Goal: Complete application form

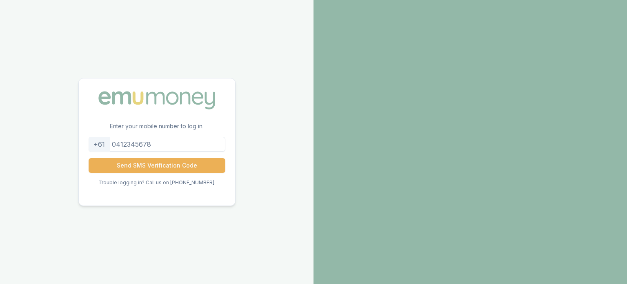
click at [151, 145] on input "tel" at bounding box center [157, 144] width 137 height 15
type input "0401184695"
click at [151, 160] on button "Send SMS Verification Code" at bounding box center [157, 165] width 137 height 15
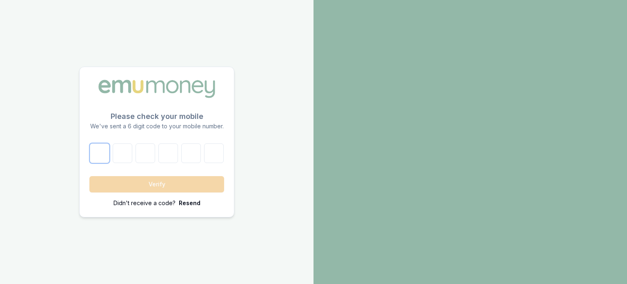
click at [98, 158] on input "number" at bounding box center [100, 153] width 20 height 20
type input "5"
type input "0"
type input "1"
type input "7"
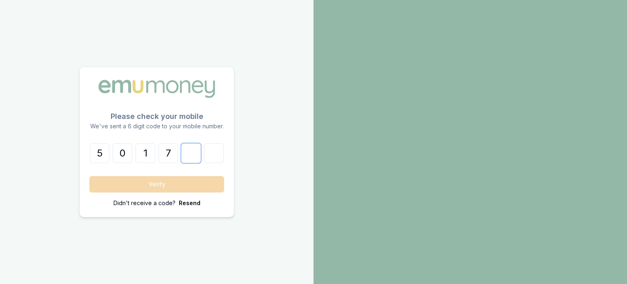
type input "9"
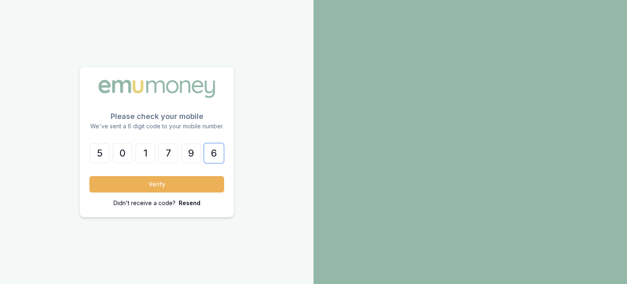
type input "6"
click at [89, 176] on button "Verify" at bounding box center [156, 184] width 135 height 16
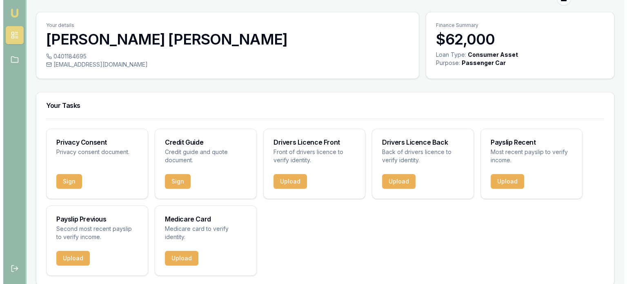
scroll to position [24, 0]
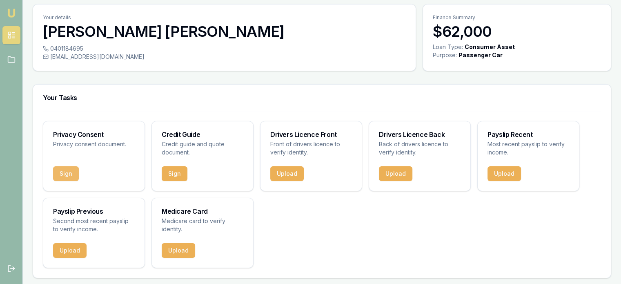
click at [68, 175] on button "Sign" at bounding box center [66, 173] width 26 height 15
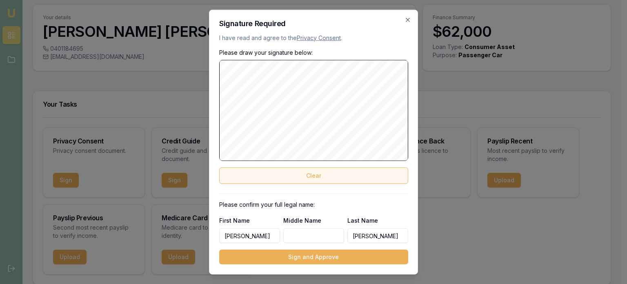
click at [319, 179] on button "Clear" at bounding box center [313, 175] width 189 height 16
click at [322, 180] on button "Clear" at bounding box center [313, 175] width 189 height 16
click at [314, 178] on button "Clear" at bounding box center [313, 175] width 189 height 16
click at [334, 178] on button "Clear" at bounding box center [313, 175] width 189 height 16
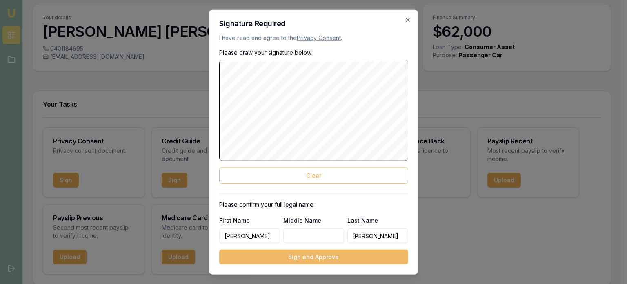
click at [332, 258] on button "Sign and Approve" at bounding box center [313, 256] width 189 height 15
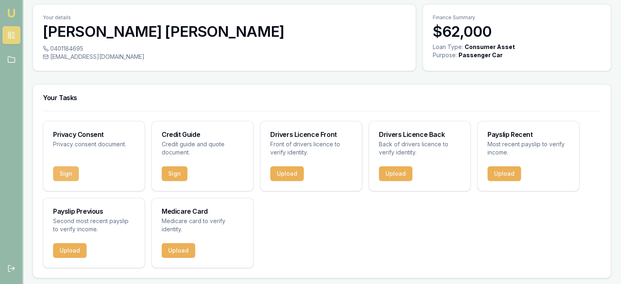
click at [65, 173] on button "Sign" at bounding box center [66, 173] width 26 height 15
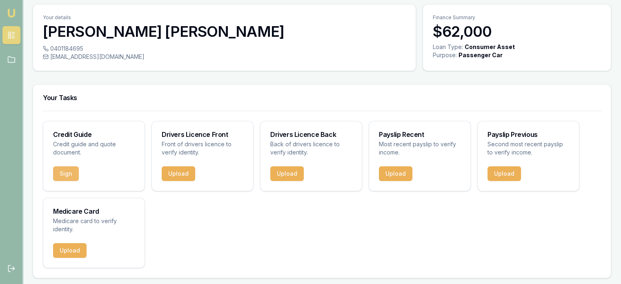
click at [68, 173] on button "Sign" at bounding box center [66, 173] width 26 height 15
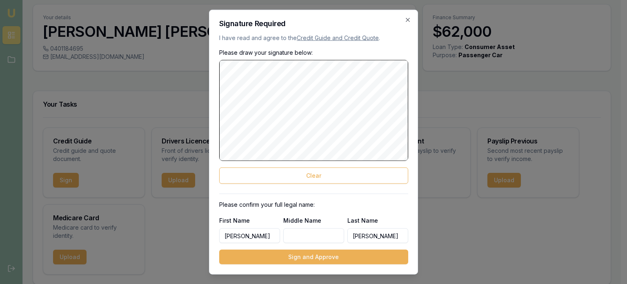
click at [327, 262] on button "Sign and Approve" at bounding box center [313, 256] width 189 height 15
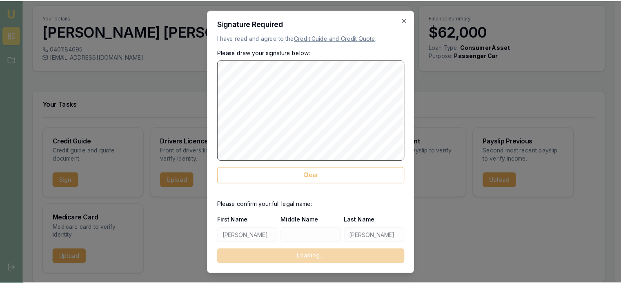
scroll to position [0, 0]
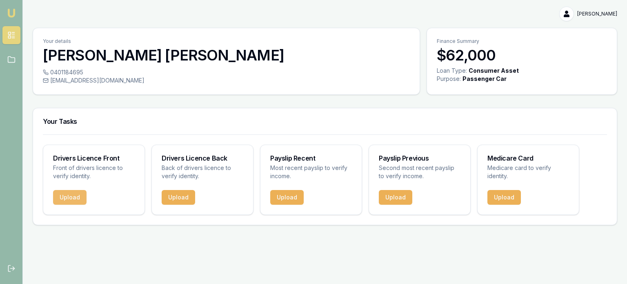
click at [63, 193] on button "Upload" at bounding box center [69, 197] width 33 height 15
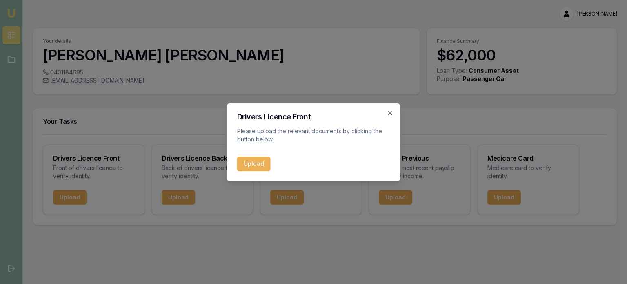
click at [243, 166] on button "Upload" at bounding box center [253, 163] width 33 height 15
click at [390, 116] on div "Drivers Licence Front Please upload the relevant documents by clicking the butt…" at bounding box center [313, 142] width 173 height 78
click at [388, 111] on icon "button" at bounding box center [390, 113] width 7 height 7
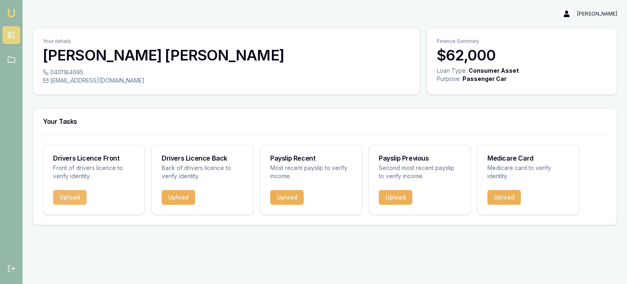
click at [72, 195] on button "Upload" at bounding box center [69, 197] width 33 height 15
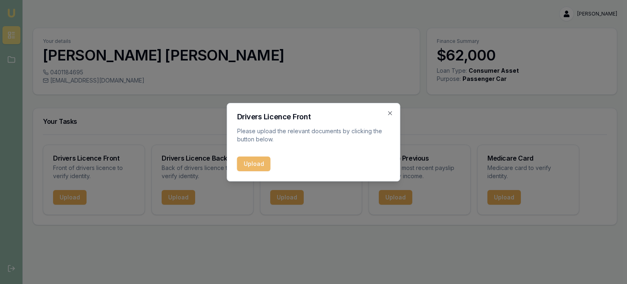
click at [253, 166] on button "Upload" at bounding box center [253, 163] width 33 height 15
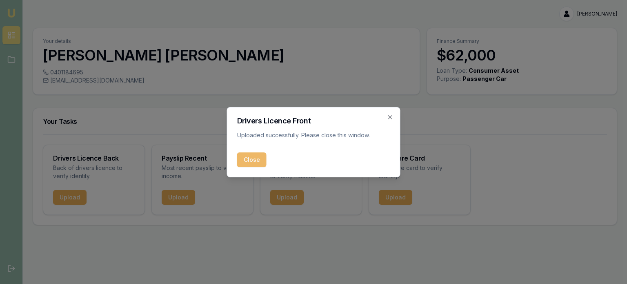
click at [252, 163] on button "Close" at bounding box center [251, 159] width 29 height 15
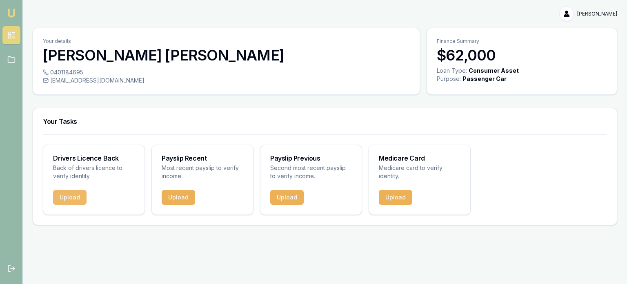
click at [69, 198] on button "Upload" at bounding box center [69, 197] width 33 height 15
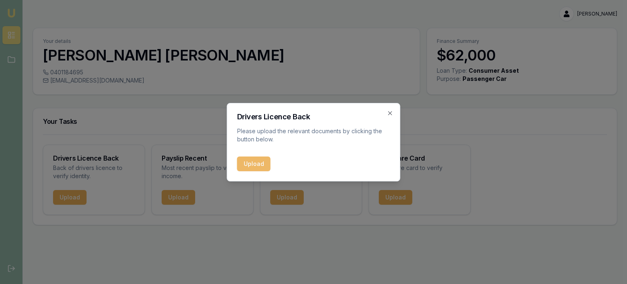
click at [238, 170] on button "Upload" at bounding box center [253, 163] width 33 height 15
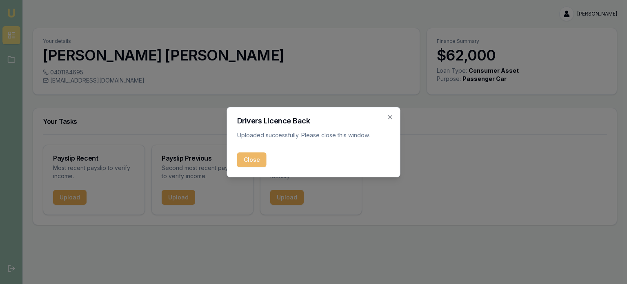
click at [253, 158] on button "Close" at bounding box center [251, 159] width 29 height 15
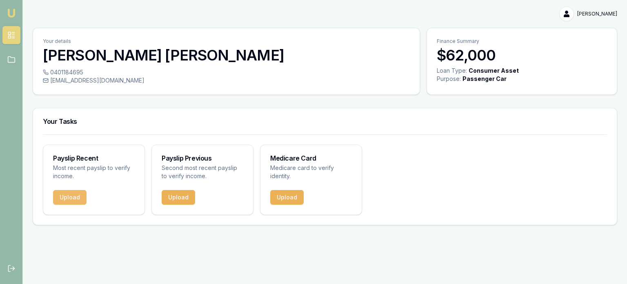
click at [77, 195] on button "Upload" at bounding box center [69, 197] width 33 height 15
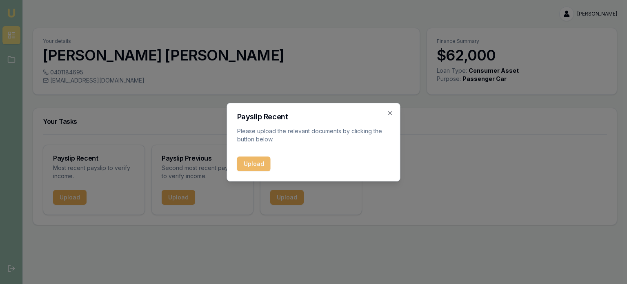
click at [242, 164] on button "Upload" at bounding box center [253, 163] width 33 height 15
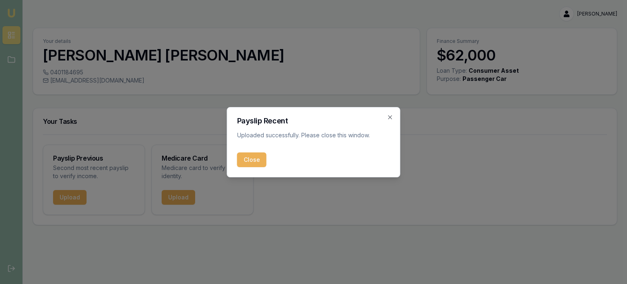
click at [248, 161] on button "Close" at bounding box center [251, 159] width 29 height 15
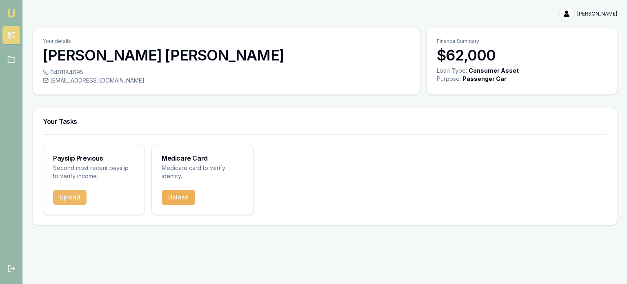
click at [71, 198] on button "Upload" at bounding box center [69, 197] width 33 height 15
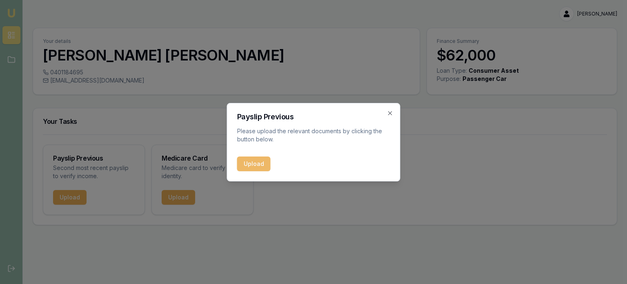
click at [261, 163] on button "Upload" at bounding box center [253, 163] width 33 height 15
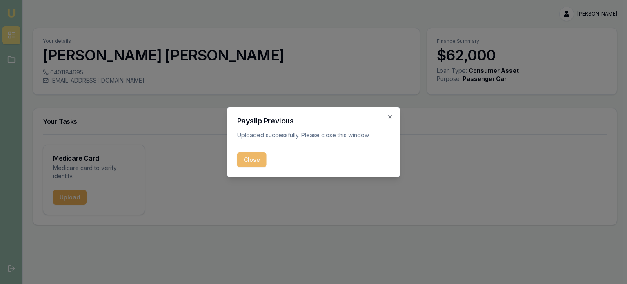
click at [251, 162] on button "Close" at bounding box center [251, 159] width 29 height 15
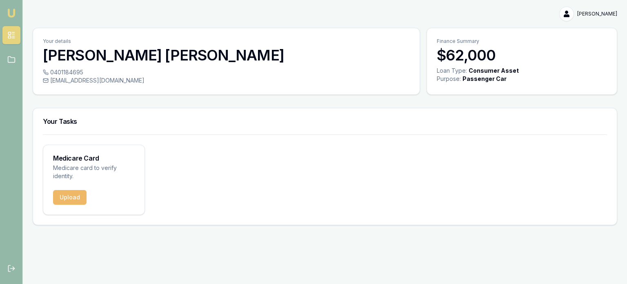
click at [67, 199] on button "Upload" at bounding box center [69, 197] width 33 height 15
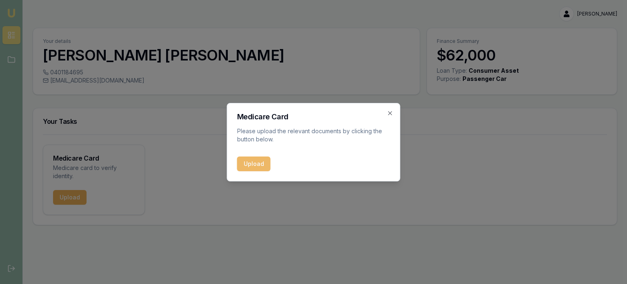
click at [256, 162] on button "Upload" at bounding box center [253, 163] width 33 height 15
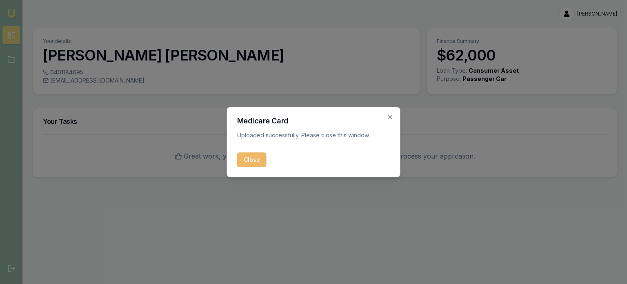
click at [243, 153] on button "Close" at bounding box center [251, 159] width 29 height 15
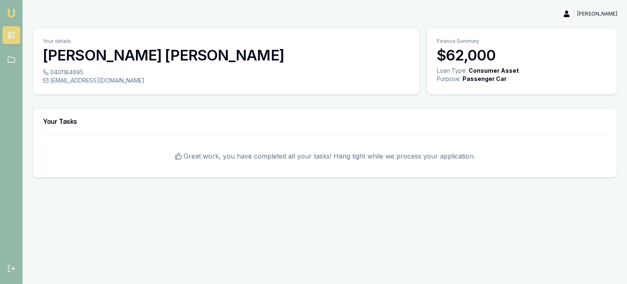
click at [590, 11] on html "[PERSON_NAME] Toggle Menu Your details [PERSON_NAME] 0401184695 [EMAIL_ADDRESS]…" at bounding box center [313, 142] width 627 height 284
click at [8, 59] on html "[PERSON_NAME] Toggle Menu Your details [PERSON_NAME] 0401184695 [EMAIL_ADDRESS]…" at bounding box center [313, 142] width 627 height 284
click at [10, 33] on icon at bounding box center [11, 35] width 8 height 8
click at [10, 12] on img at bounding box center [12, 13] width 10 height 10
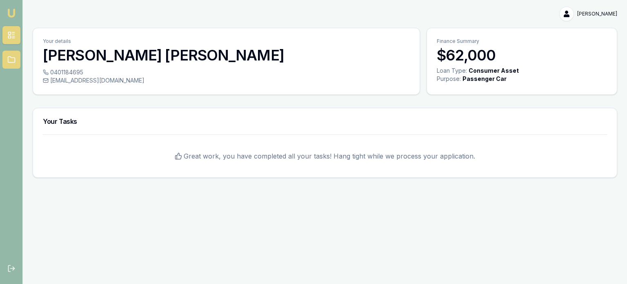
click at [11, 58] on icon at bounding box center [11, 59] width 8 height 8
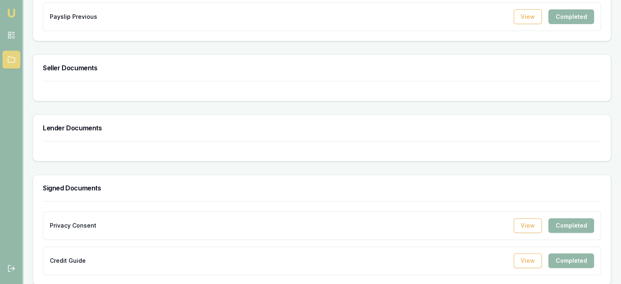
scroll to position [288, 0]
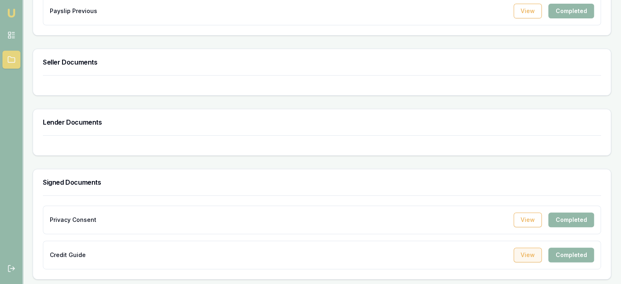
click at [528, 252] on button "View" at bounding box center [527, 254] width 28 height 15
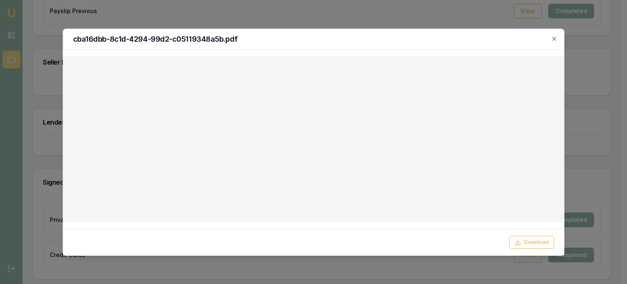
click at [559, 39] on div "cba16dbb-8c1d-4294-99d2-c05119348a5b.pdf" at bounding box center [313, 39] width 501 height 21
click at [554, 38] on icon "button" at bounding box center [554, 39] width 4 height 4
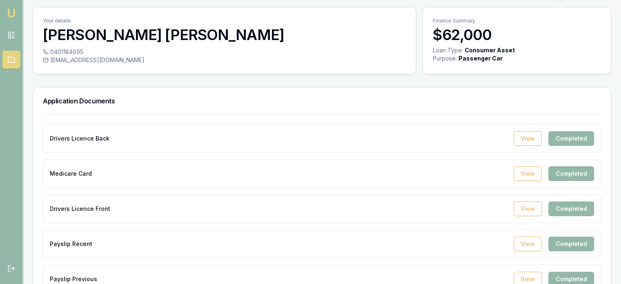
scroll to position [0, 0]
